Goal: Task Accomplishment & Management: Use online tool/utility

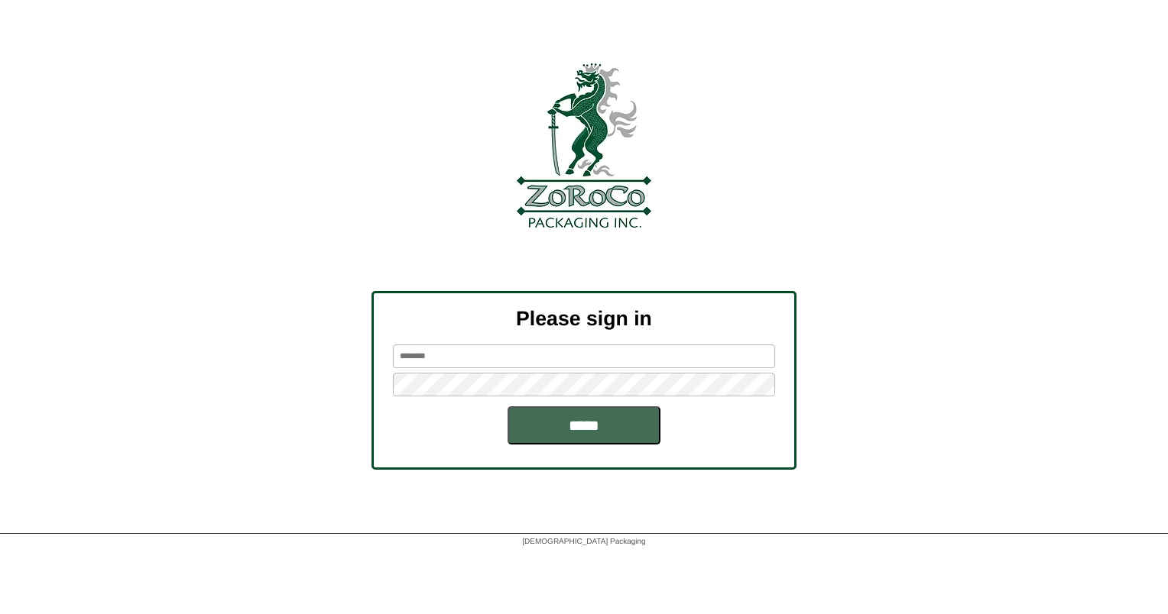
type input "******"
click at [607, 431] on input "*****" at bounding box center [583, 426] width 153 height 38
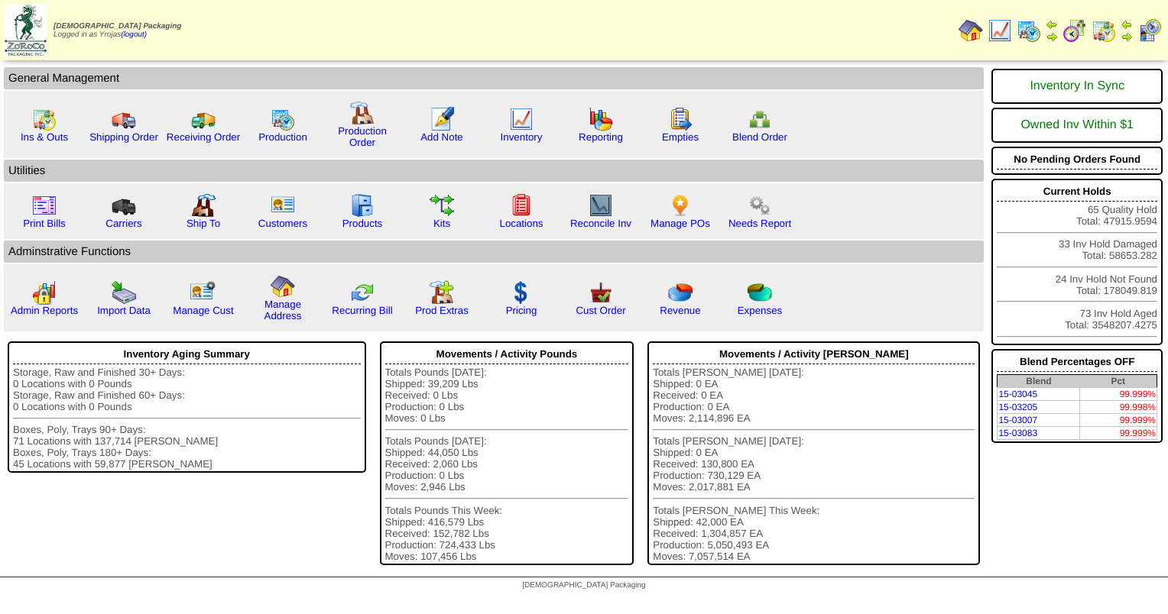
click at [1036, 34] on img at bounding box center [1028, 30] width 24 height 24
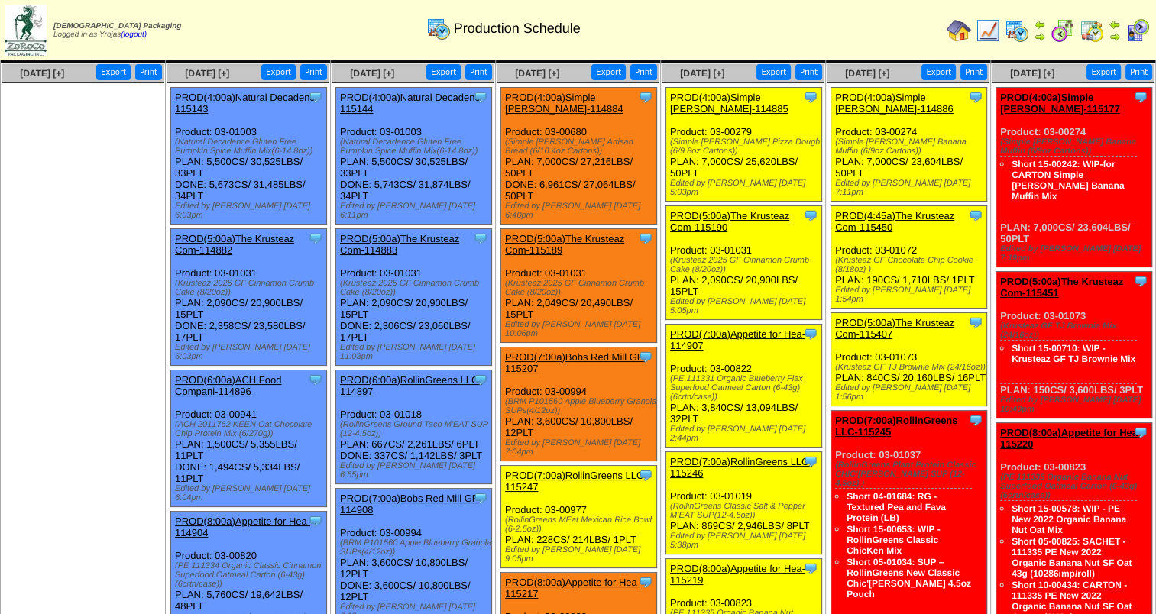
scroll to position [76, 0]
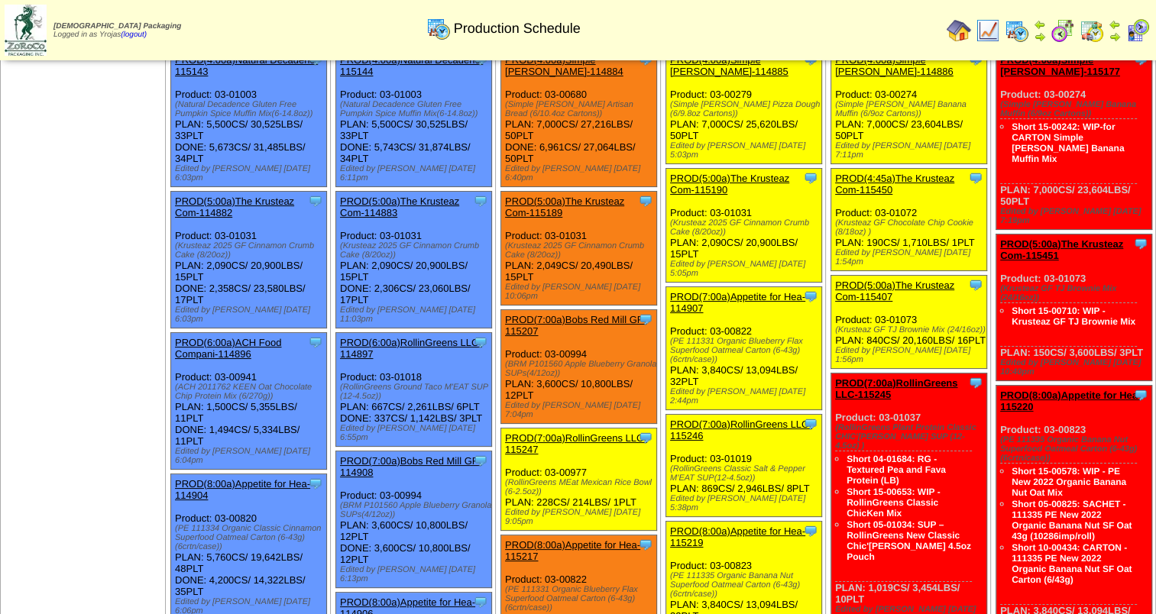
click at [767, 174] on link "PROD(5:00a)The Krusteaz Com-115190" at bounding box center [729, 184] width 119 height 23
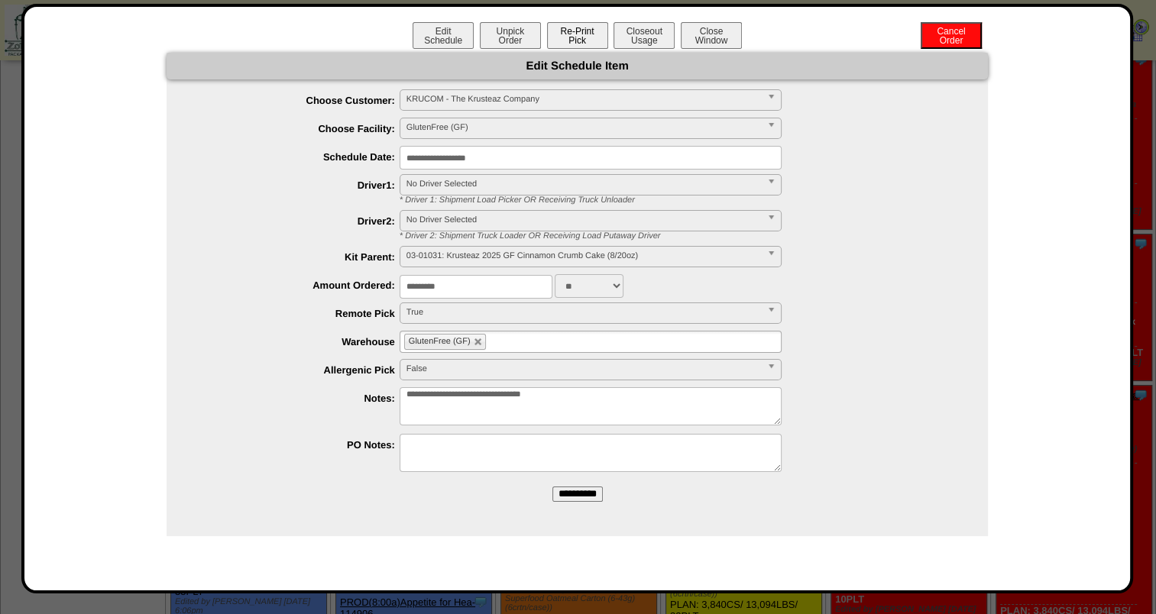
click at [571, 34] on button "Re-Print Pick" at bounding box center [577, 35] width 61 height 27
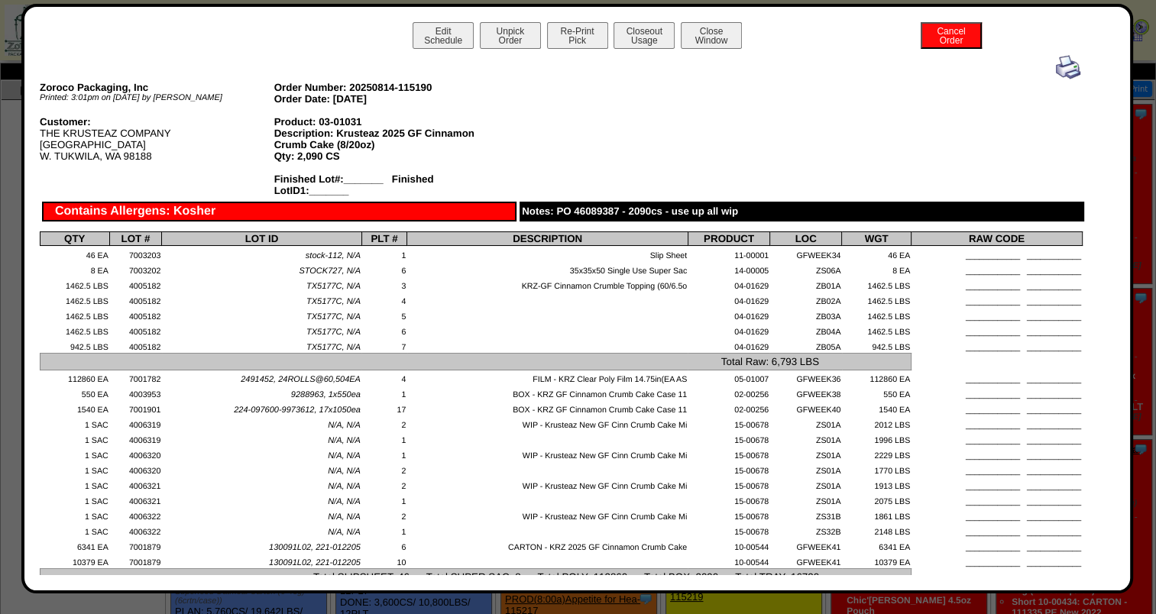
scroll to position [0, 0]
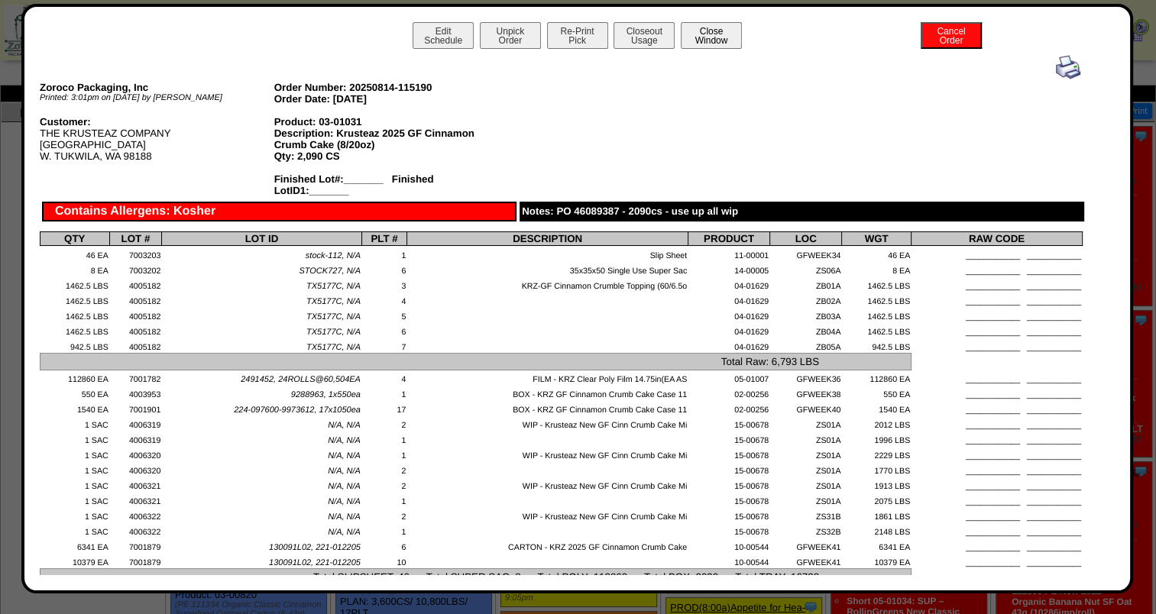
click at [728, 41] on button "Close Window" at bounding box center [711, 35] width 61 height 27
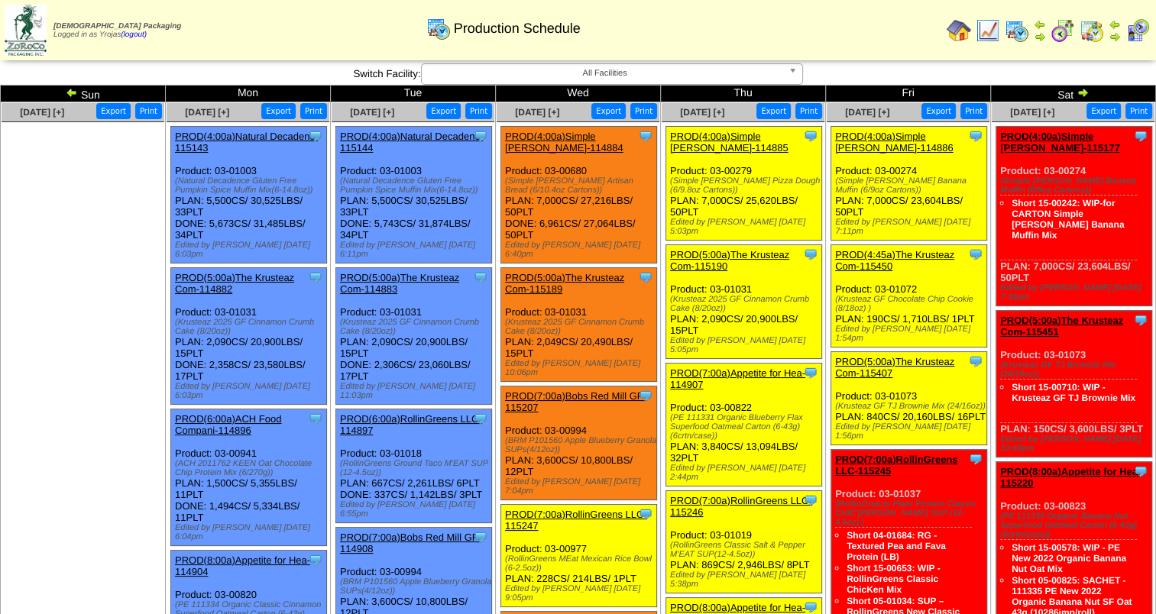
scroll to position [76, 0]
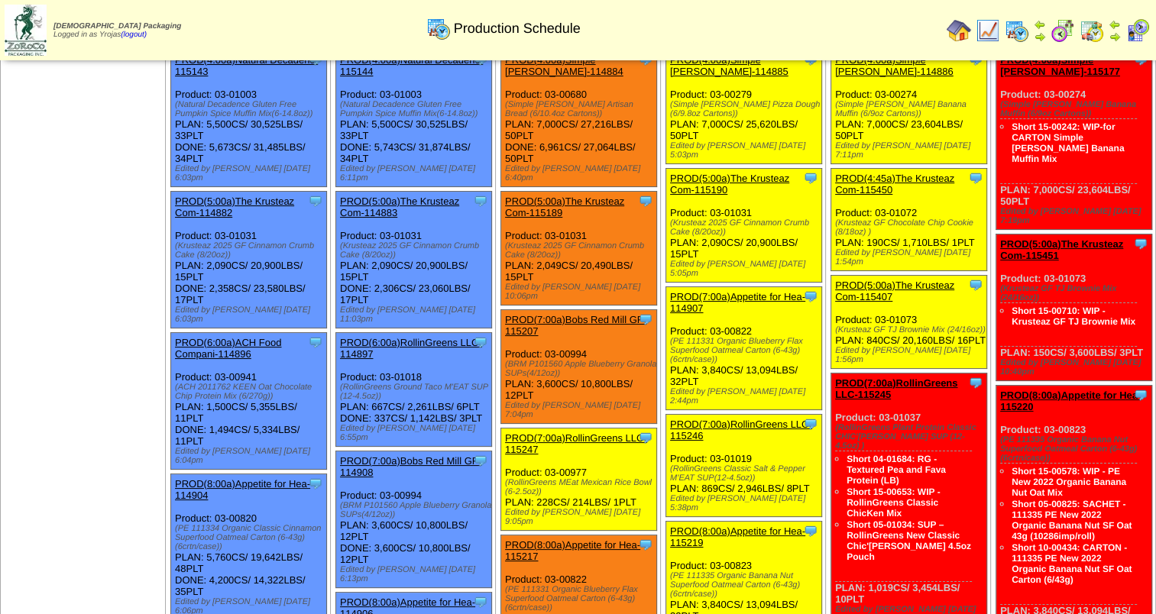
click at [418, 196] on link "PROD(5:00a)The Krusteaz Com-114883" at bounding box center [399, 207] width 119 height 23
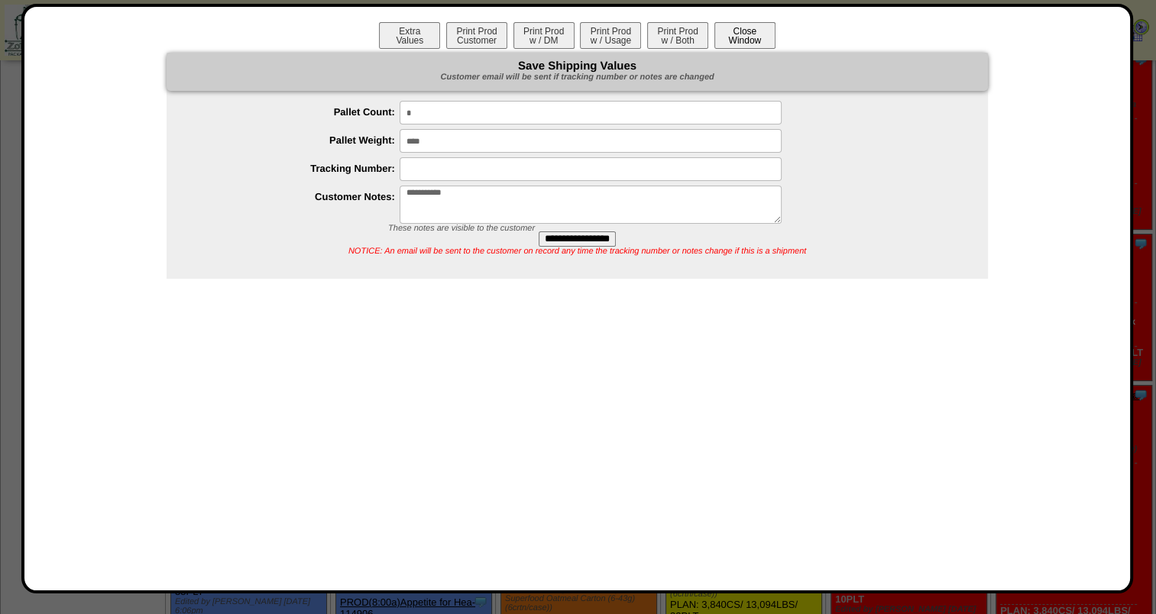
click at [754, 28] on button "Close Window" at bounding box center [745, 35] width 61 height 27
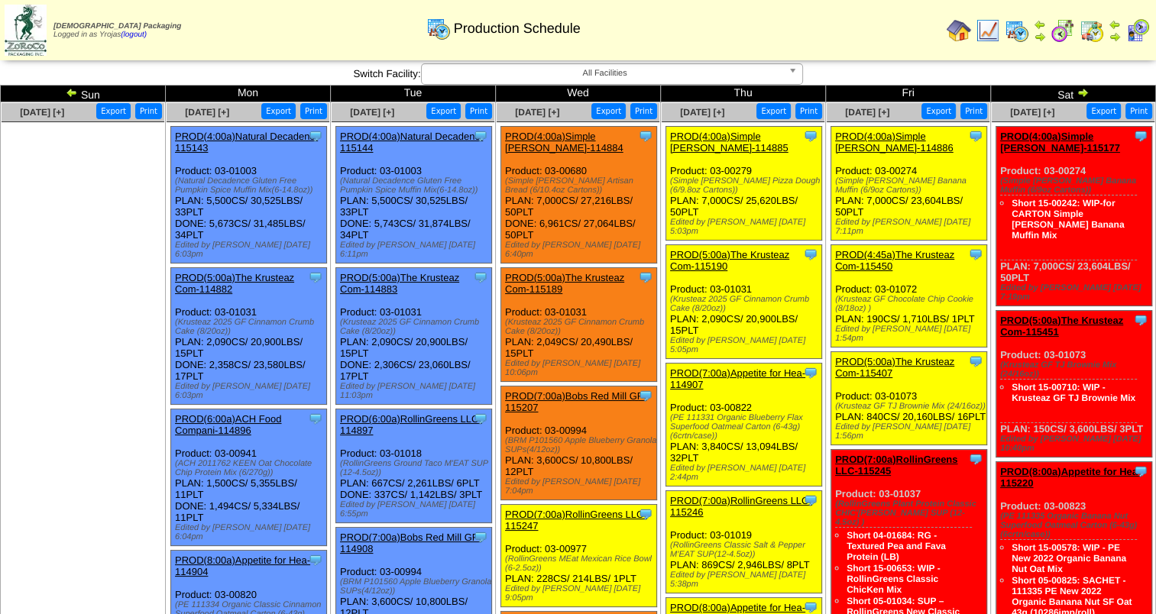
click at [584, 272] on link "PROD(5:00a)The Krusteaz Com-115189" at bounding box center [564, 283] width 119 height 23
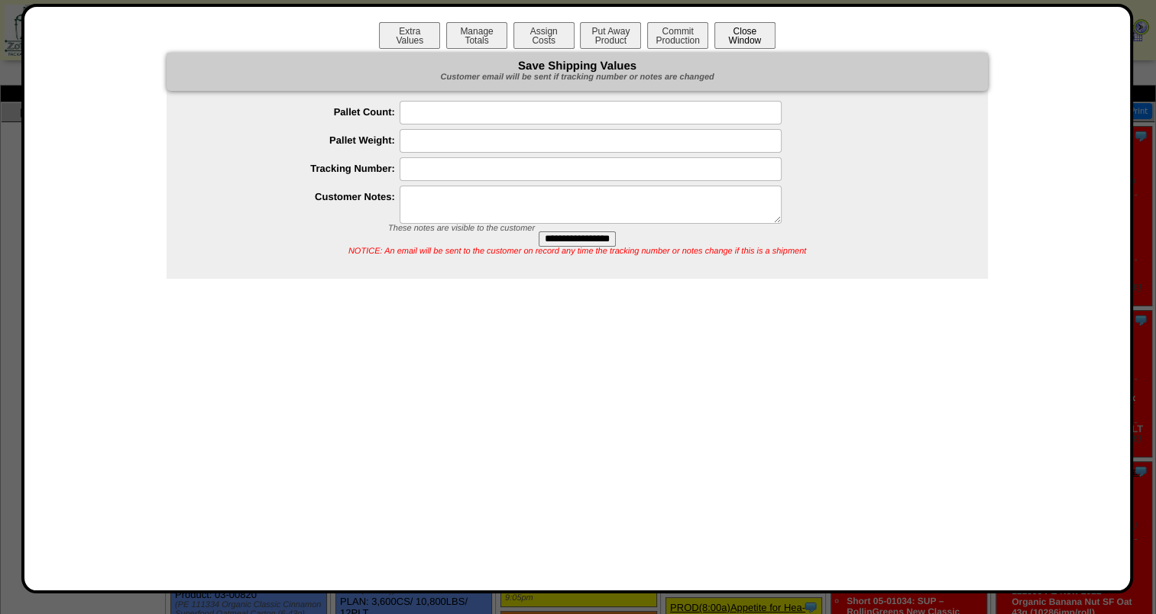
click at [758, 38] on button "Close Window" at bounding box center [745, 35] width 61 height 27
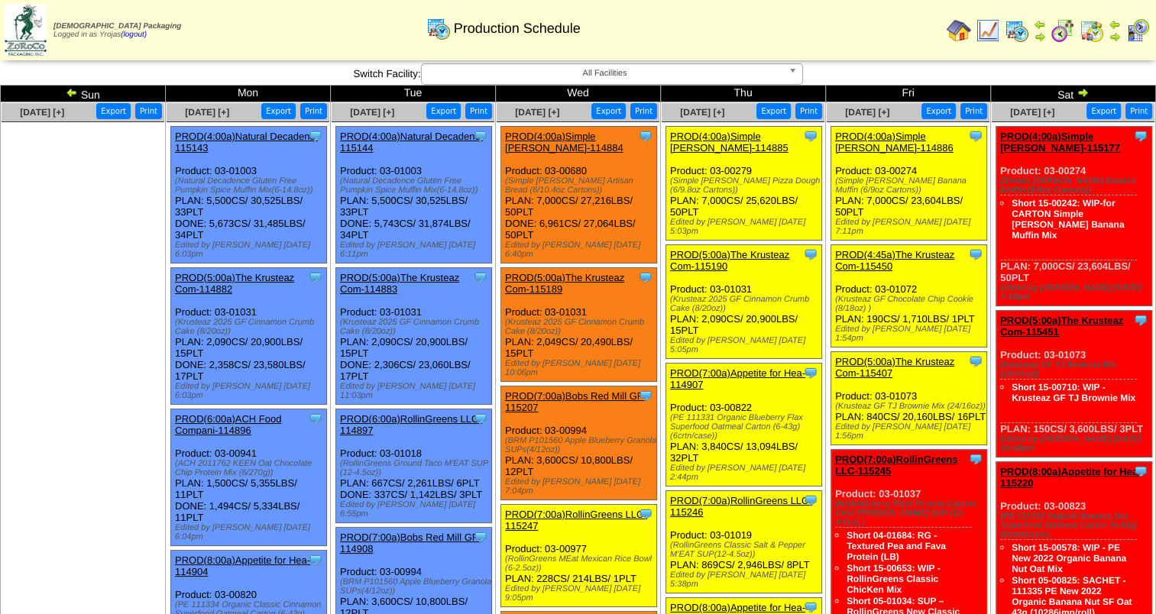
click at [759, 249] on link "PROD(5:00a)The Krusteaz Com-115190" at bounding box center [729, 260] width 119 height 23
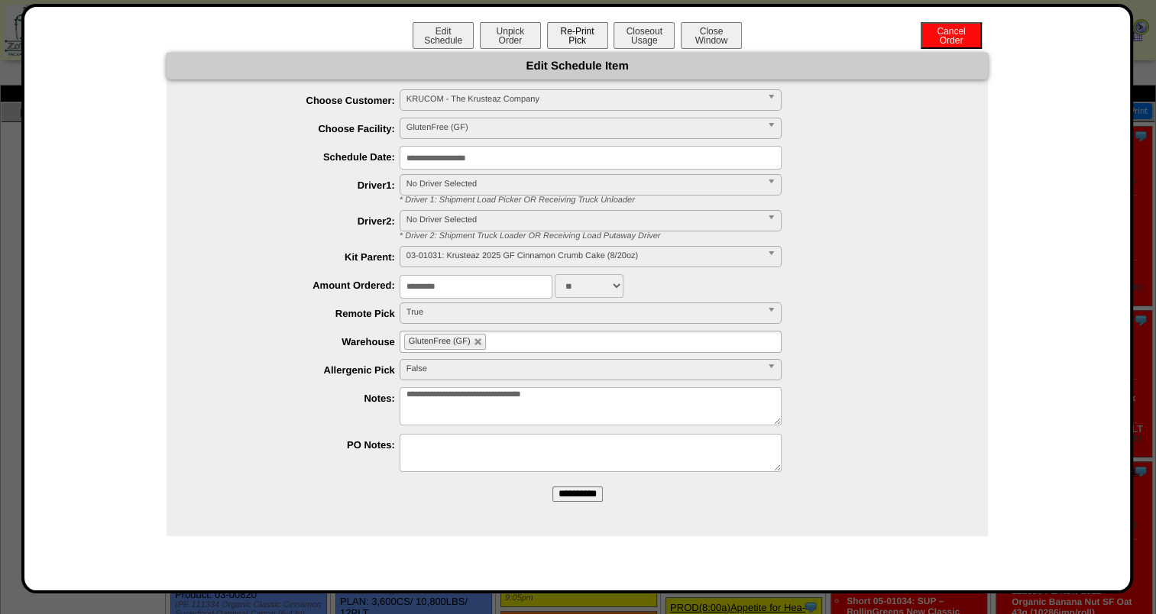
click at [575, 44] on button "Re-Print Pick" at bounding box center [577, 35] width 61 height 27
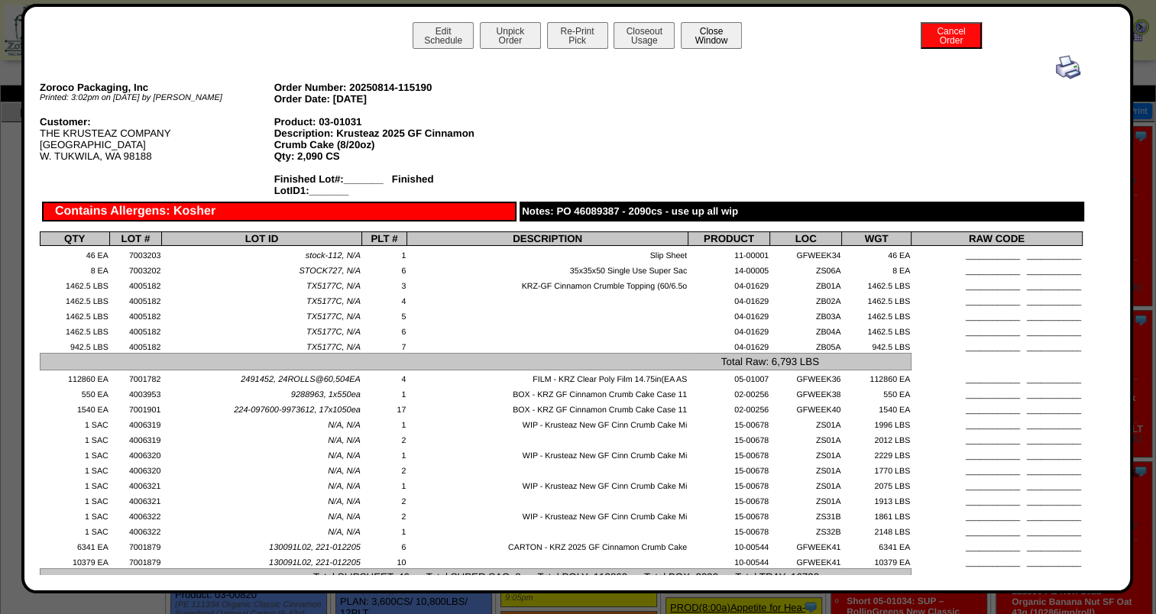
click at [704, 30] on button "Close Window" at bounding box center [711, 35] width 61 height 27
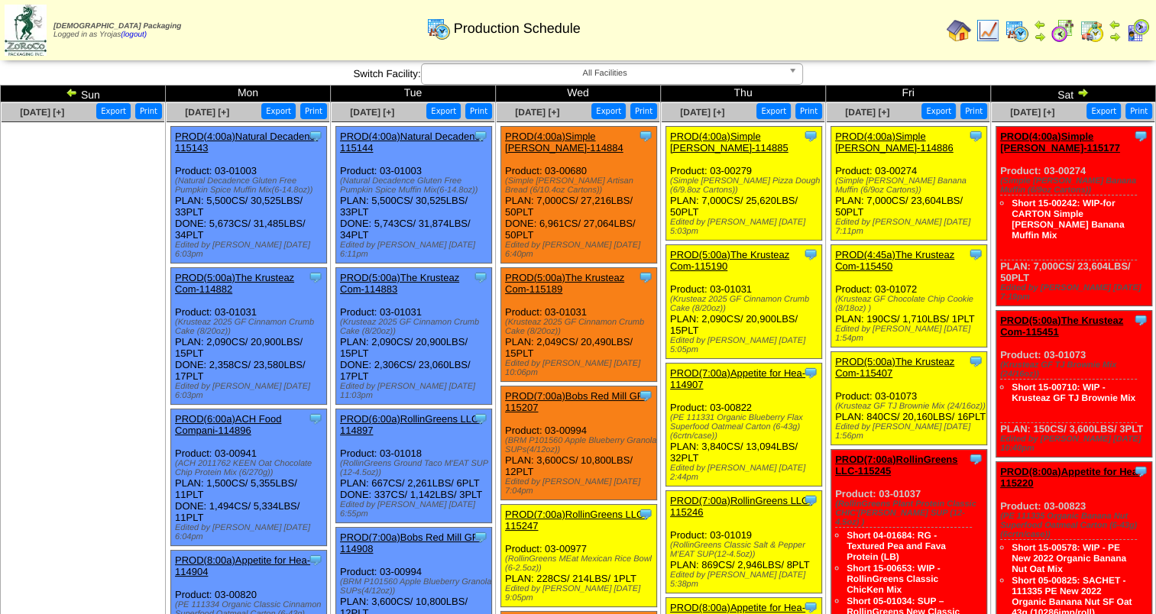
click at [1084, 95] on img at bounding box center [1083, 92] width 12 height 12
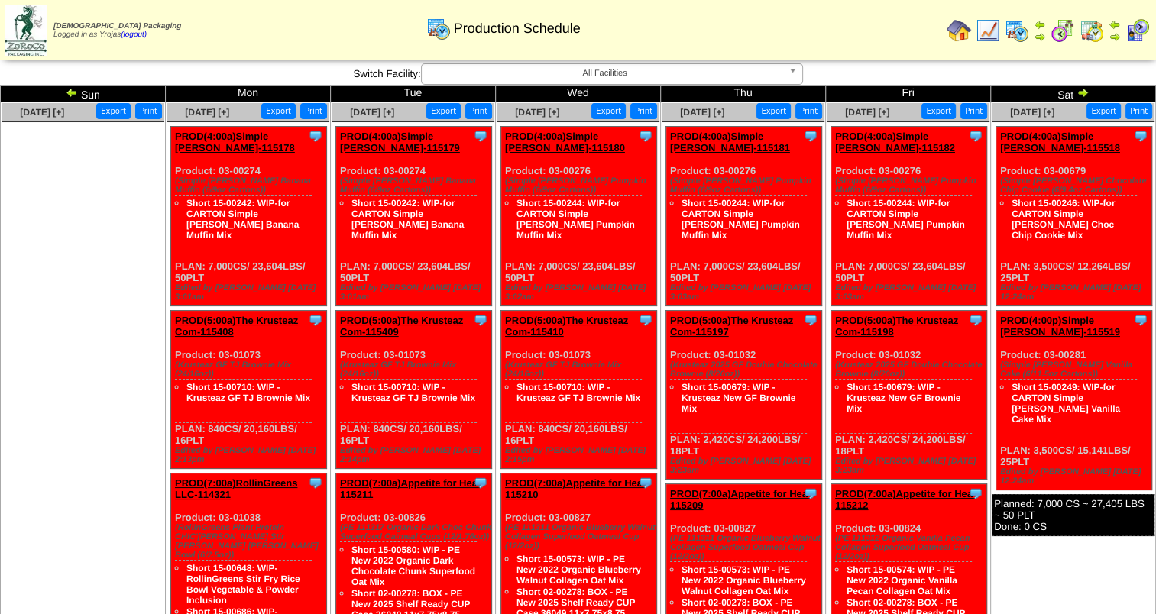
click at [72, 92] on img at bounding box center [72, 92] width 12 height 12
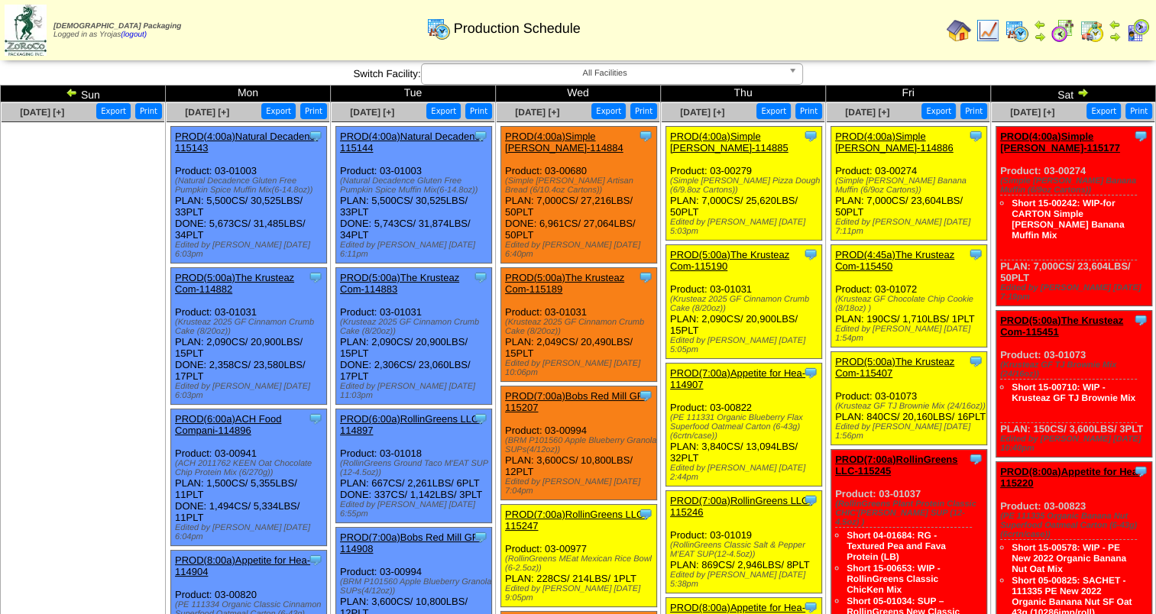
click at [1082, 89] on img at bounding box center [1083, 92] width 12 height 12
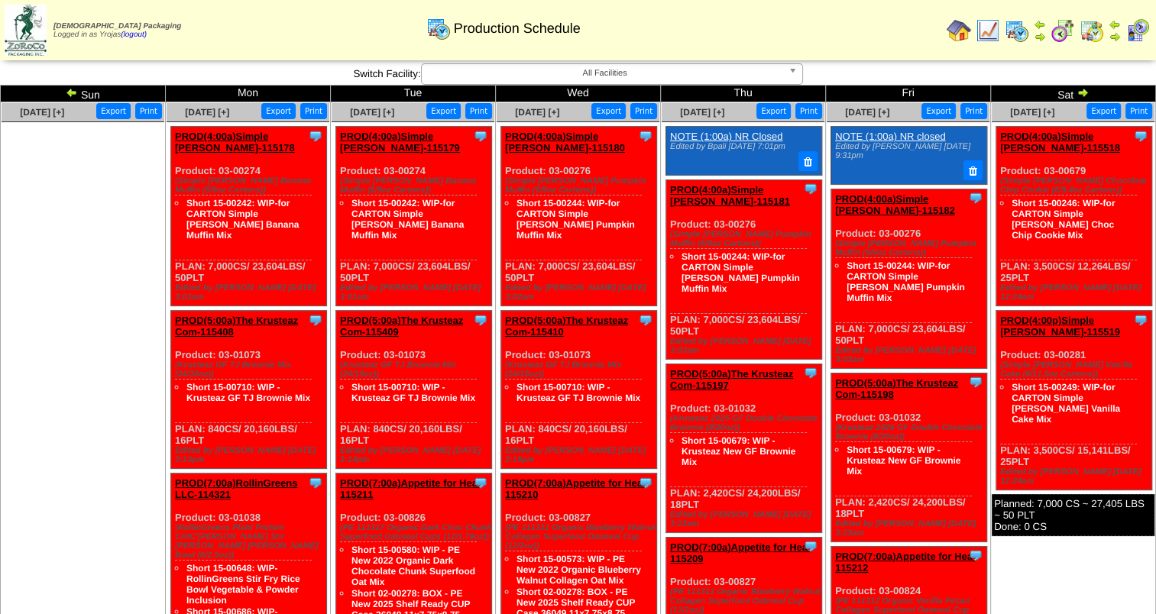
click at [70, 90] on img at bounding box center [72, 92] width 12 height 12
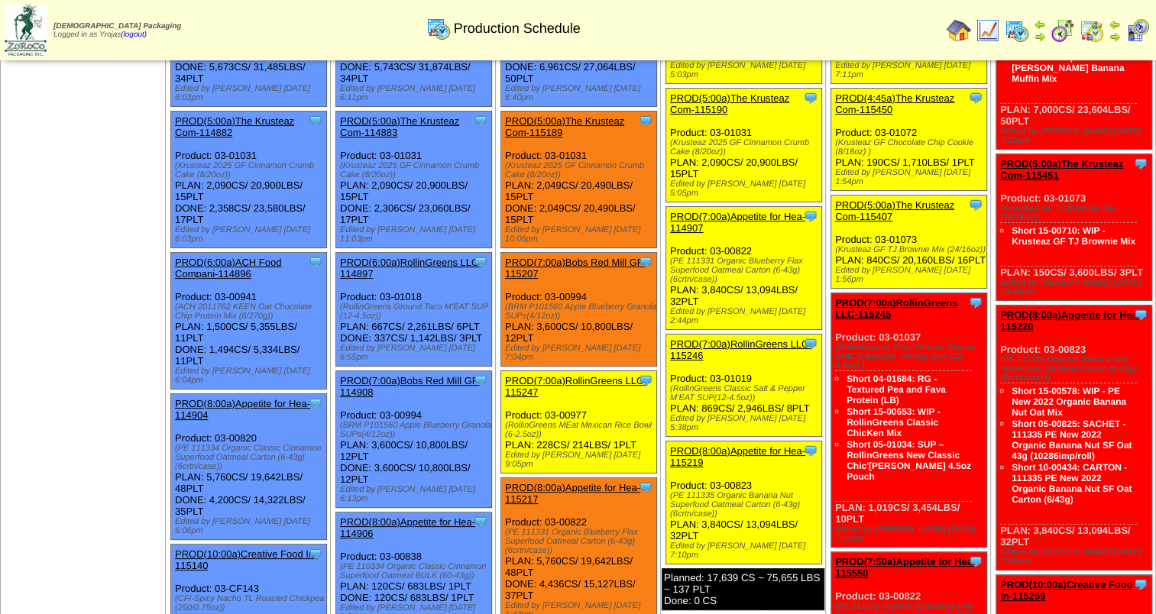
scroll to position [76, 0]
